Goal: Task Accomplishment & Management: Use online tool/utility

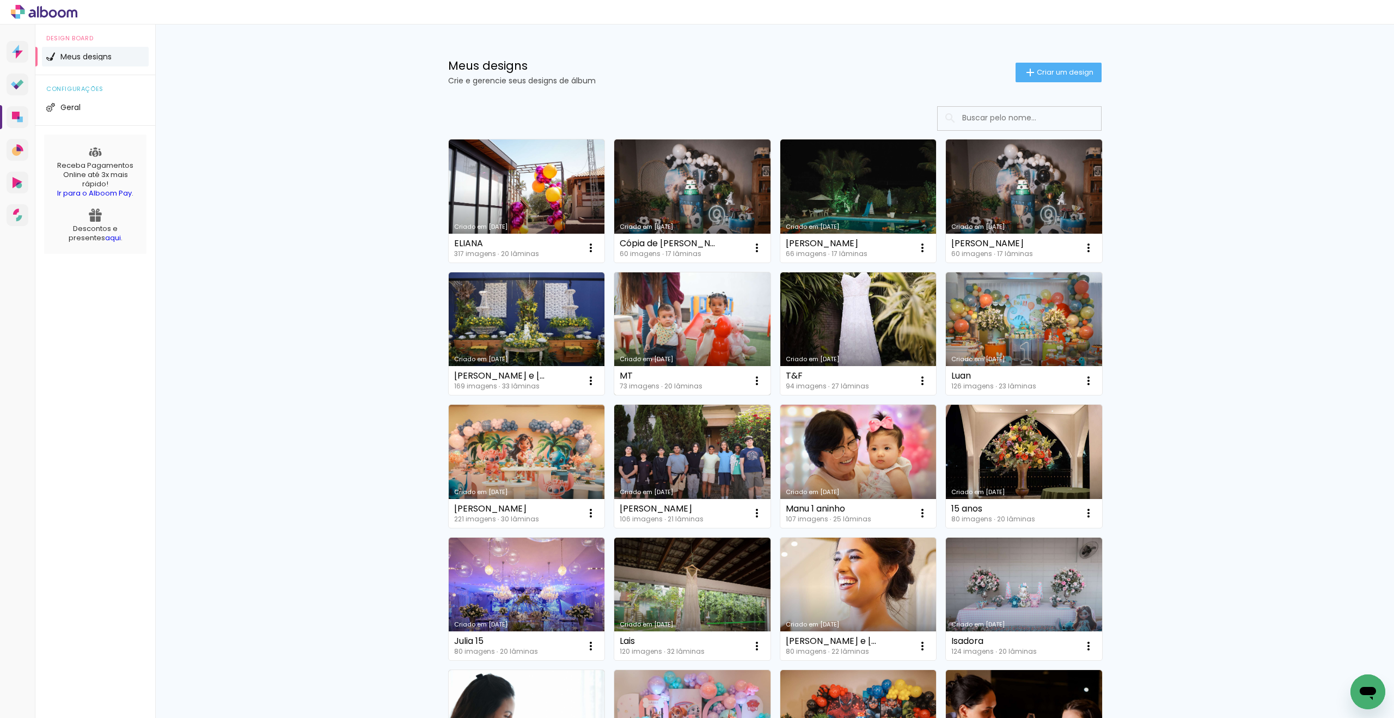
click at [703, 319] on link "Criado em [DATE]" at bounding box center [692, 333] width 156 height 123
